Goal: Information Seeking & Learning: Learn about a topic

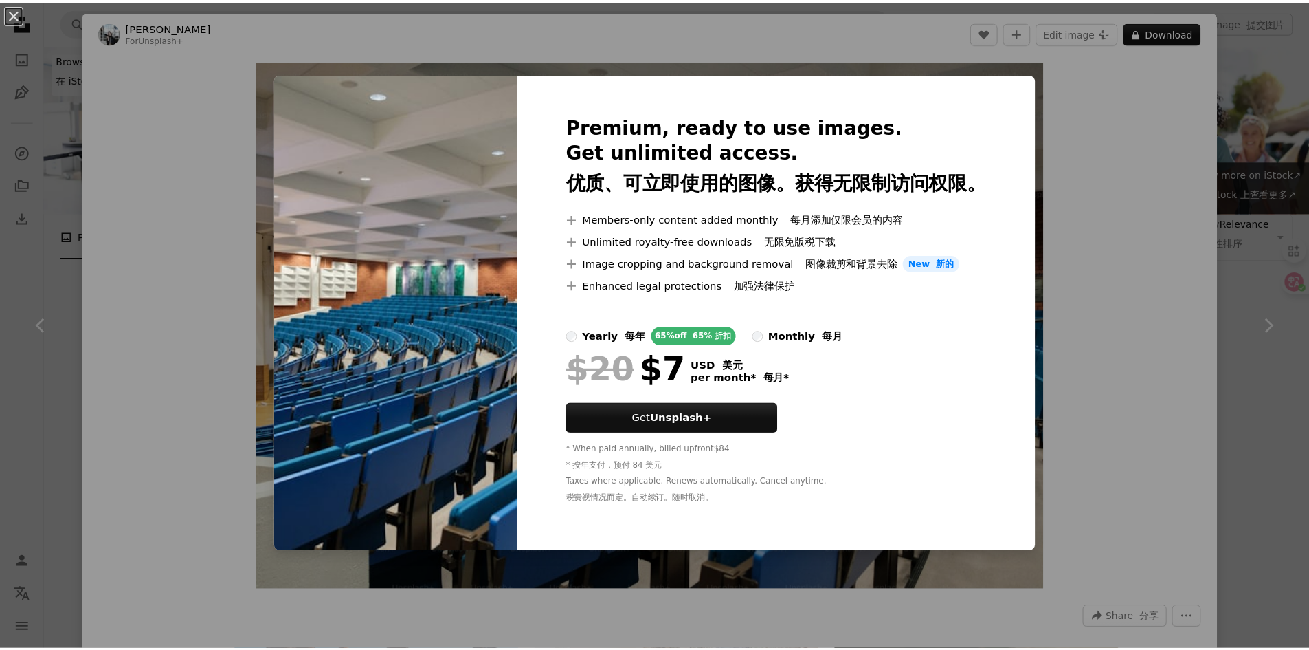
scroll to position [1100, 0]
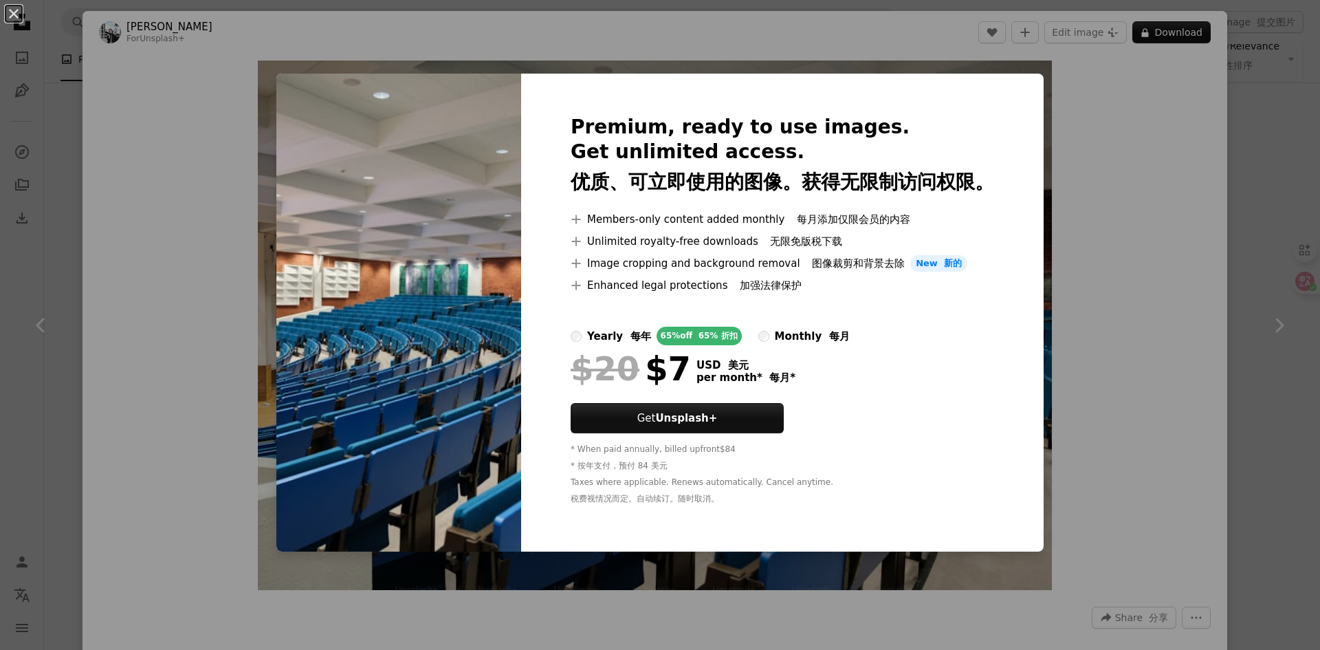
click at [796, 331] on div "monthly 每月" at bounding box center [812, 336] width 75 height 16
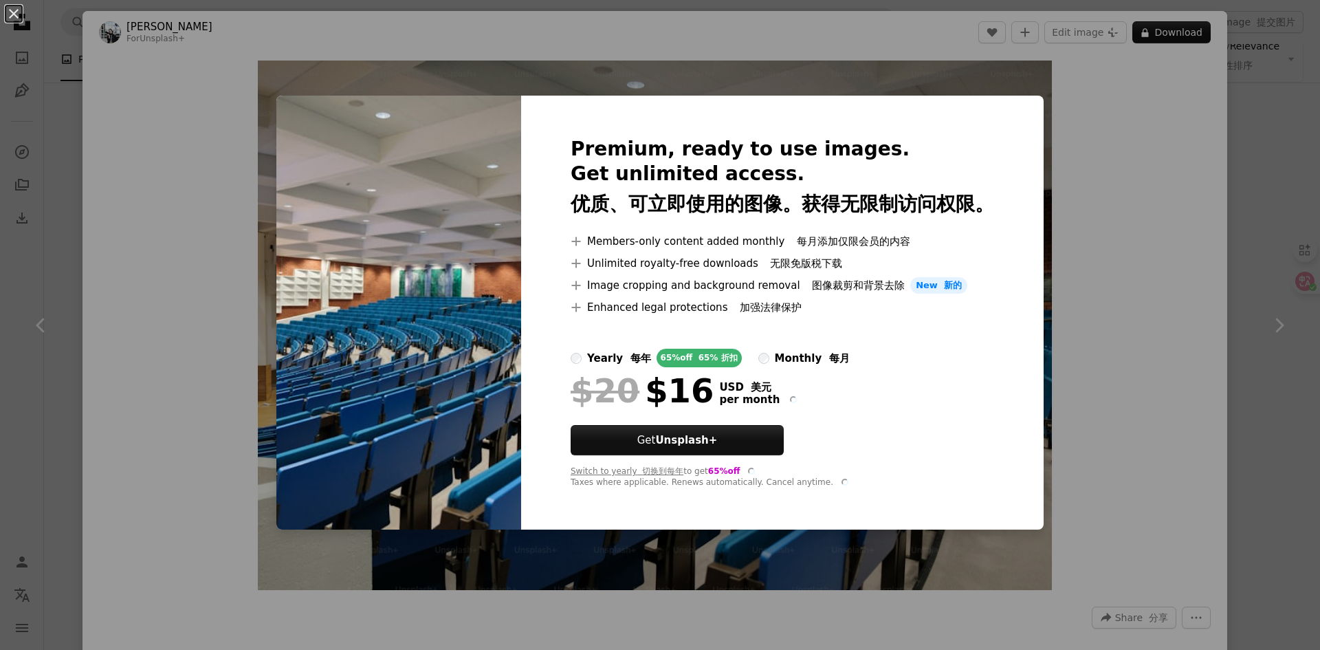
click at [639, 353] on div "yearly 每年" at bounding box center [619, 358] width 64 height 16
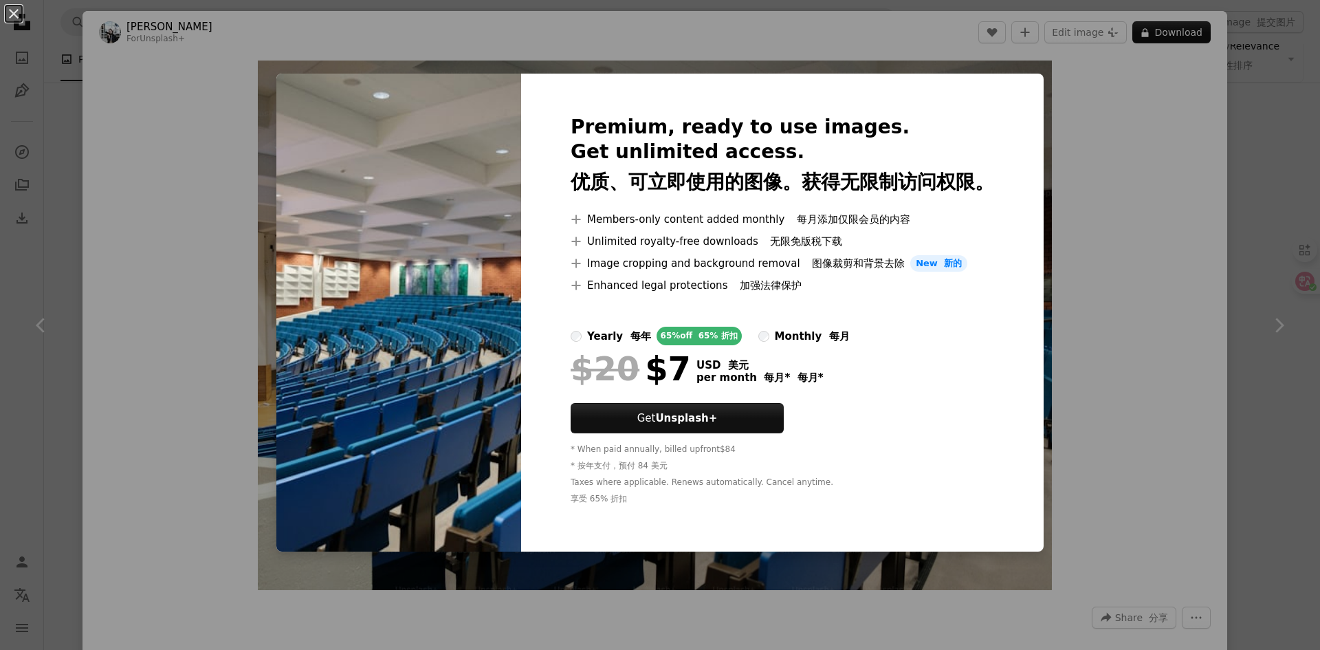
click at [1061, 89] on div "An X shape Premium, ready to use images. Get unlimited access. 优质、可立即使用的图像。获得无限…" at bounding box center [660, 325] width 1320 height 650
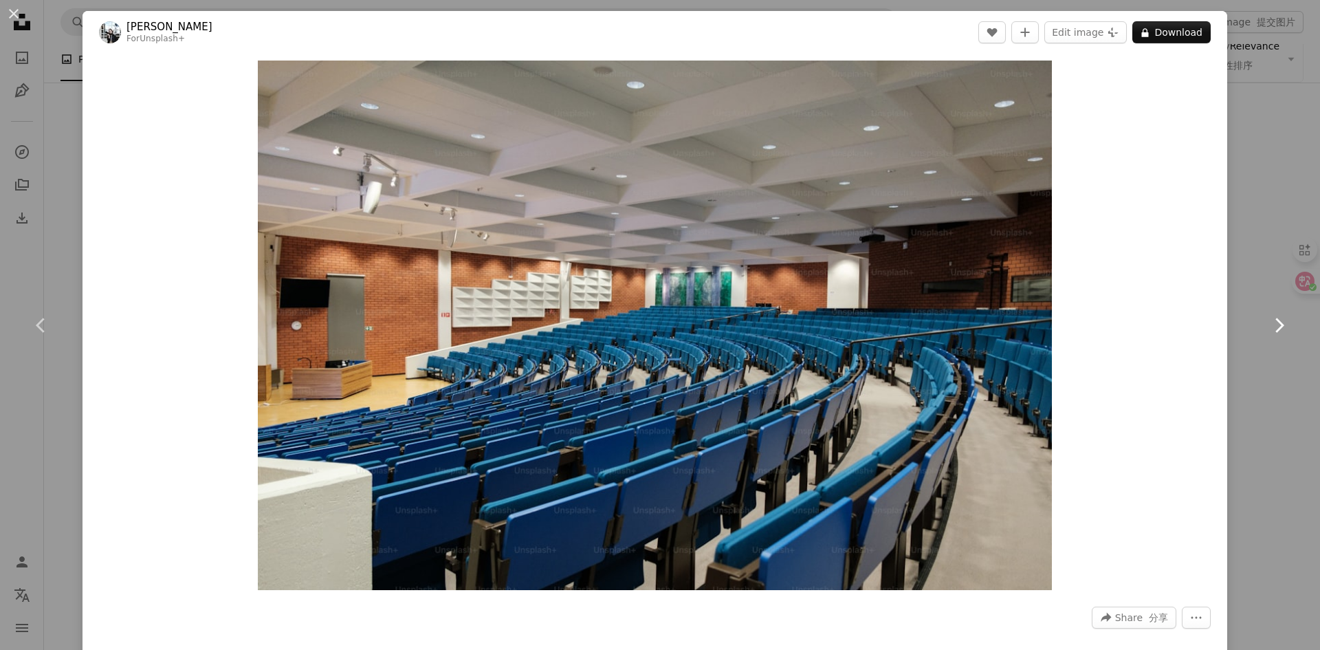
click at [1265, 289] on link "Chevron right" at bounding box center [1278, 325] width 82 height 132
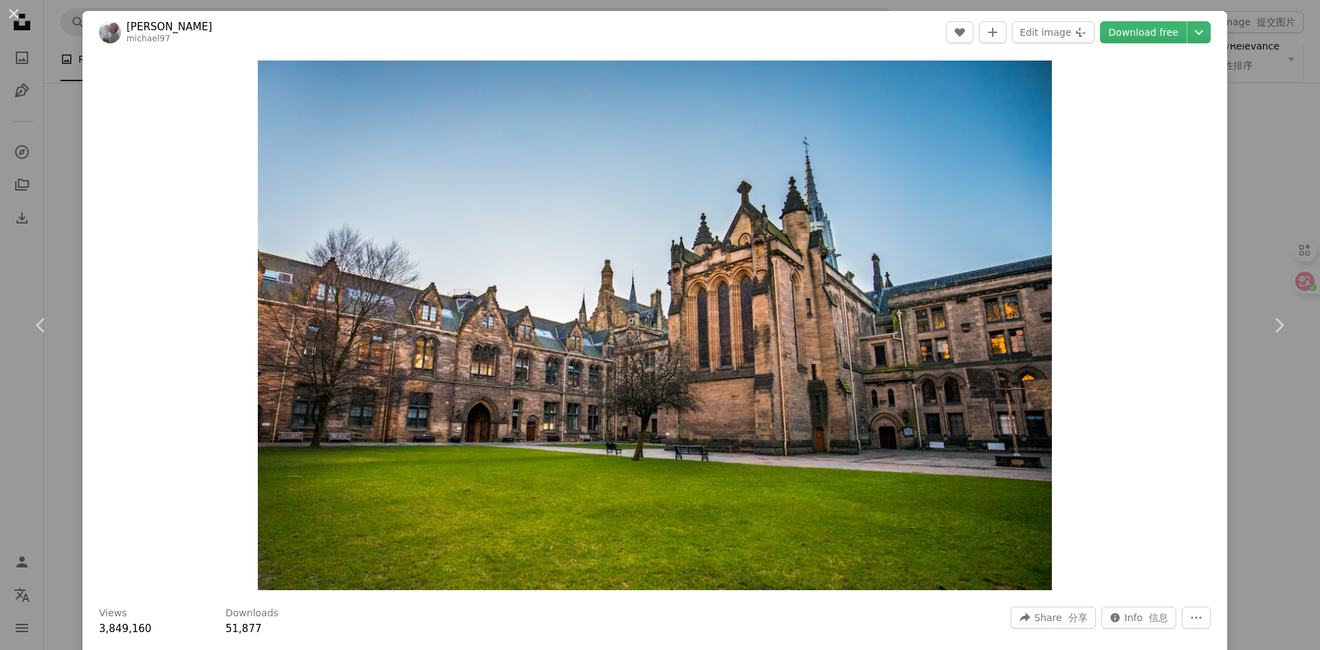
click at [1273, 140] on div "An X shape Chevron left Chevron right Zhanhui Li michael97 A heart A plus sign …" at bounding box center [660, 325] width 1320 height 650
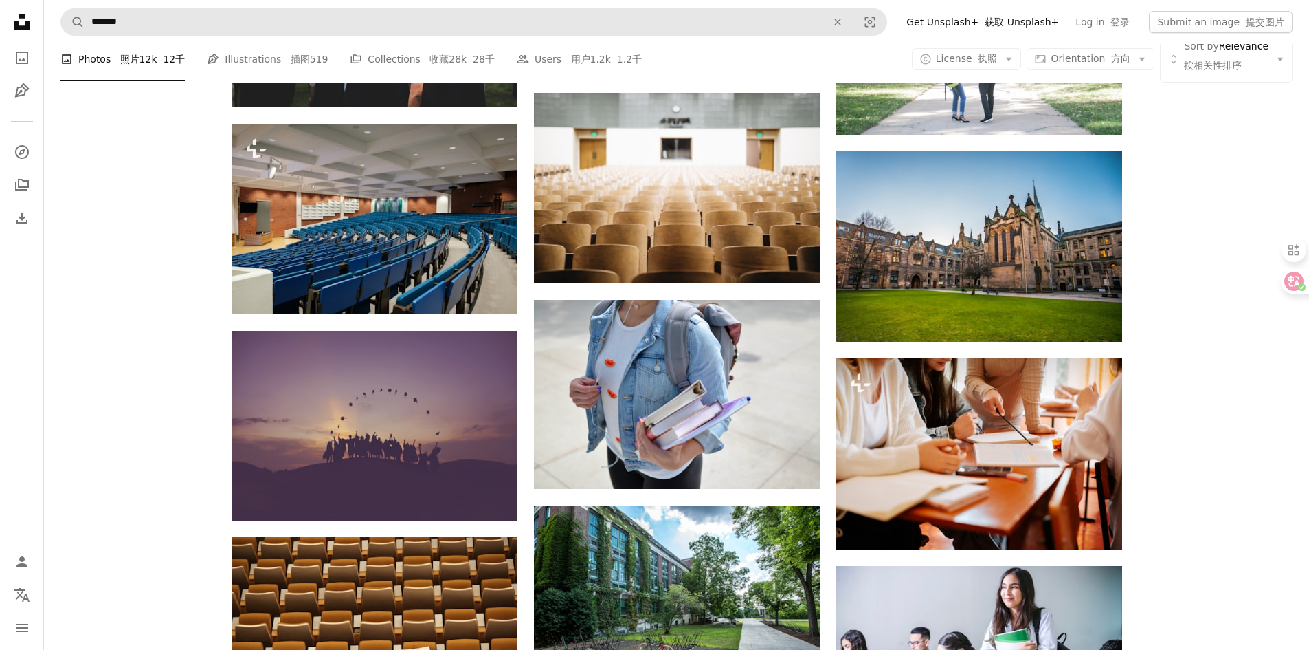
scroll to position [962, 0]
